Goal: Information Seeking & Learning: Check status

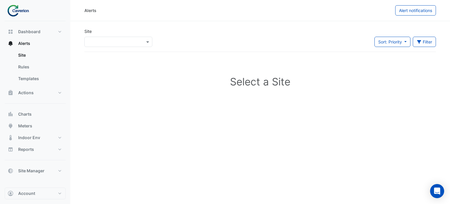
click at [129, 43] on input "text" at bounding box center [113, 42] width 50 height 6
click at [95, 63] on span "K29" at bounding box center [93, 62] width 8 height 5
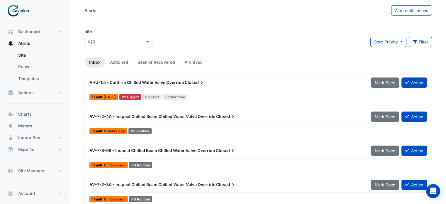
click at [174, 87] on div "AHU-1.5 - Confirm Chilled Water Valve Override Closed" at bounding box center [226, 82] width 281 height 11
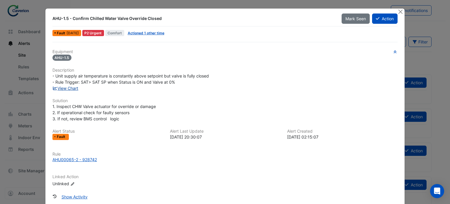
click at [64, 86] on link "View Chart" at bounding box center [65, 88] width 26 height 5
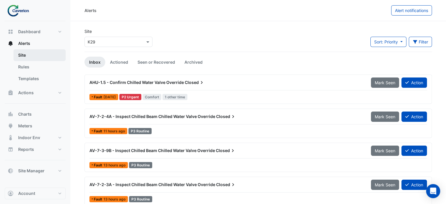
click at [32, 55] on link "Site" at bounding box center [39, 55] width 52 height 12
click at [26, 56] on link "Site" at bounding box center [39, 55] width 52 height 12
click at [26, 41] on span "Alerts" at bounding box center [24, 43] width 12 height 6
click at [104, 39] on input "text" at bounding box center [113, 42] width 50 height 6
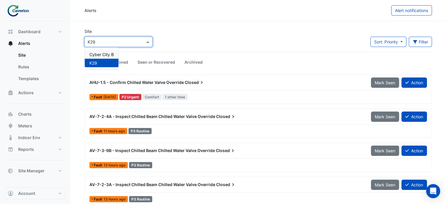
click at [98, 51] on div "Cyber City B" at bounding box center [102, 54] width 34 height 9
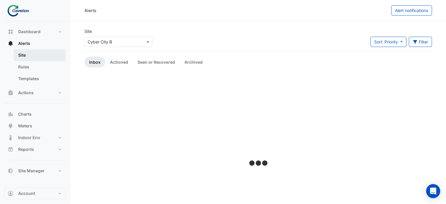
click at [32, 57] on link "Site" at bounding box center [39, 55] width 52 height 12
click at [91, 43] on input "text" at bounding box center [113, 42] width 50 height 6
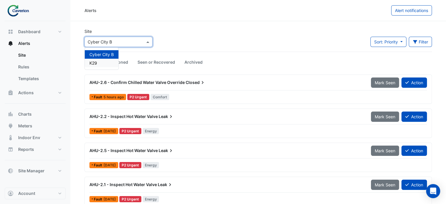
click at [97, 65] on span "K29" at bounding box center [93, 62] width 8 height 5
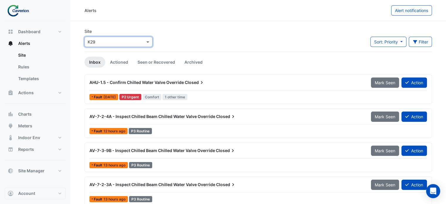
click at [176, 83] on span "AHU-1.5 - Confirm Chilled Water Valve Override" at bounding box center [136, 82] width 94 height 5
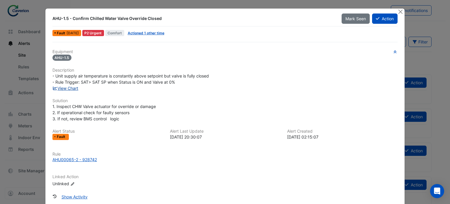
click at [70, 88] on link "View Chart" at bounding box center [65, 88] width 26 height 5
click at [398, 11] on button "Close" at bounding box center [401, 12] width 6 height 6
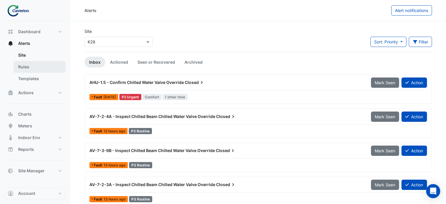
click at [38, 72] on link "Rules" at bounding box center [39, 67] width 52 height 12
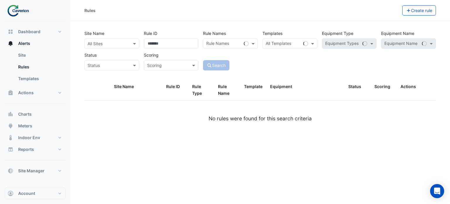
click at [112, 37] on div "Site Name All Sites" at bounding box center [112, 38] width 60 height 21
click at [111, 40] on div "All Sites" at bounding box center [111, 43] width 55 height 10
click at [95, 64] on span "K29" at bounding box center [93, 64] width 8 height 5
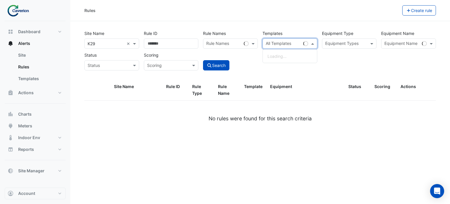
click at [285, 42] on input "text" at bounding box center [283, 44] width 35 height 6
click at [295, 41] on input "text" at bounding box center [283, 44] width 35 height 6
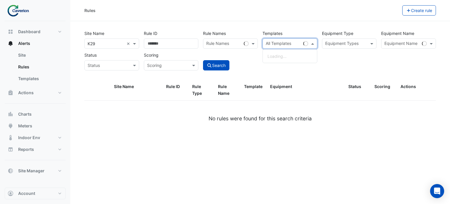
click at [292, 43] on input "text" at bounding box center [283, 44] width 35 height 6
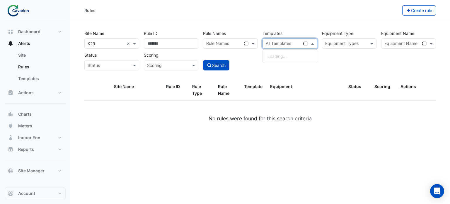
click at [292, 43] on input "text" at bounding box center [283, 44] width 35 height 6
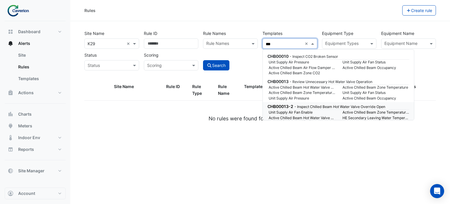
click at [301, 113] on small "Unit Supply Air Fan Enable" at bounding box center [302, 112] width 74 height 5
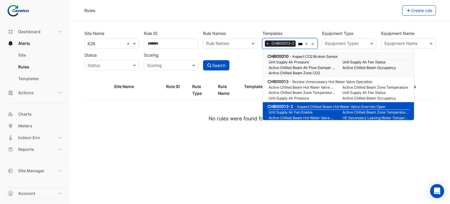
type input "***"
click at [321, 32] on div "Equipment Type Equipment Types" at bounding box center [350, 38] width 60 height 21
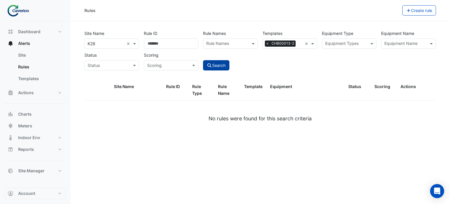
click at [217, 63] on button "Search" at bounding box center [216, 65] width 26 height 10
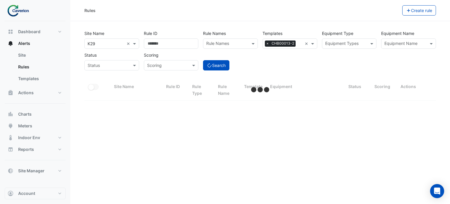
select select "***"
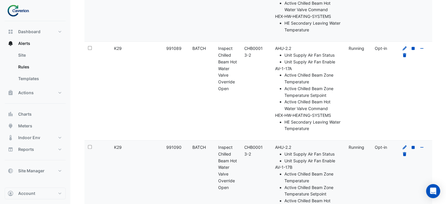
scroll to position [162, 0]
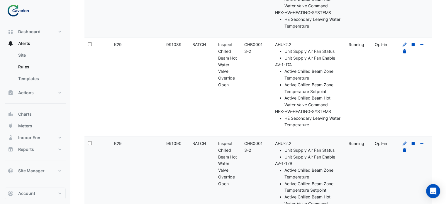
click at [318, 67] on li "AV-1-17A Active Chilled Beam Zone Temperature Active Chilled Beam Zone Temperat…" at bounding box center [308, 85] width 67 height 47
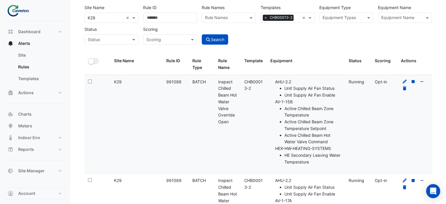
scroll to position [24, 0]
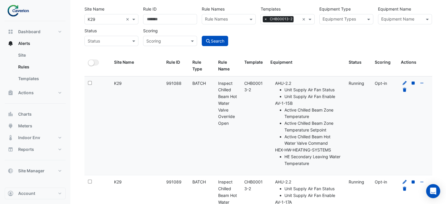
click at [307, 85] on li "AHU-2.2 Unit Supply Air Fan Status Unit Supply Air Fan Enable" at bounding box center [308, 90] width 67 height 20
click at [403, 82] on icon at bounding box center [404, 83] width 5 height 4
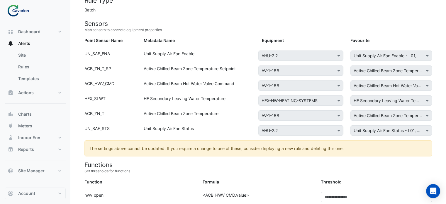
scroll to position [67, 0]
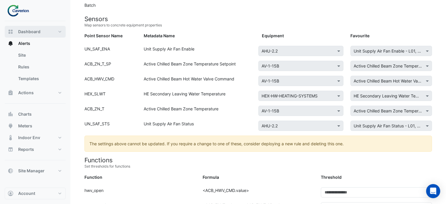
click at [29, 33] on span "Dashboard" at bounding box center [29, 32] width 22 height 6
select select "***"
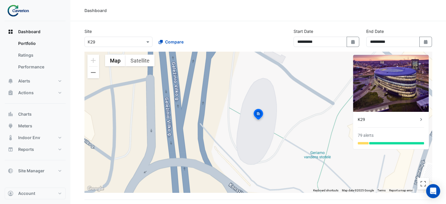
click at [96, 121] on div "To activate drag with keyboard, press Alt + Enter. Once in keyboard drag state,…" at bounding box center [257, 122] width 347 height 141
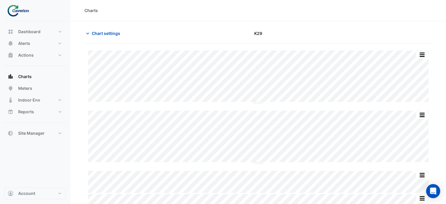
scroll to position [13, 0]
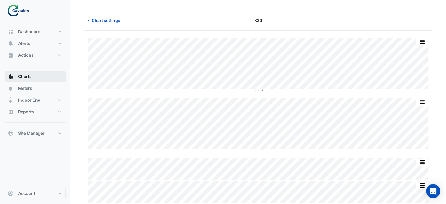
click at [21, 79] on span "Charts" at bounding box center [24, 77] width 13 height 6
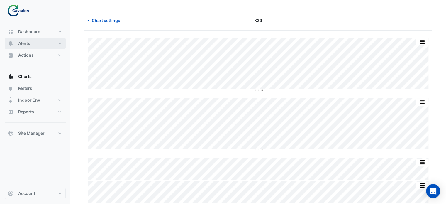
click at [25, 42] on span "Alerts" at bounding box center [24, 43] width 12 height 6
